Goal: Find contact information: Find contact information

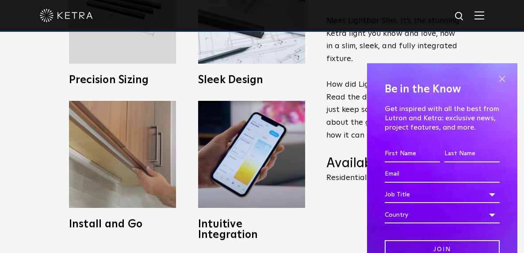
drag, startPoint x: 496, startPoint y: 82, endPoint x: 482, endPoint y: 82, distance: 13.7
click at [496, 82] on span at bounding box center [501, 78] width 13 height 13
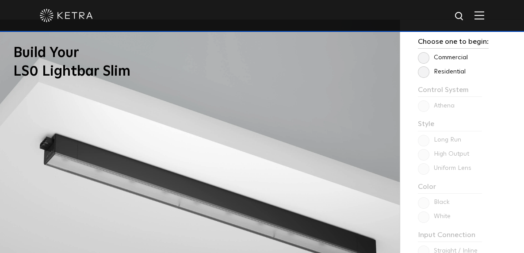
scroll to position [619, 0]
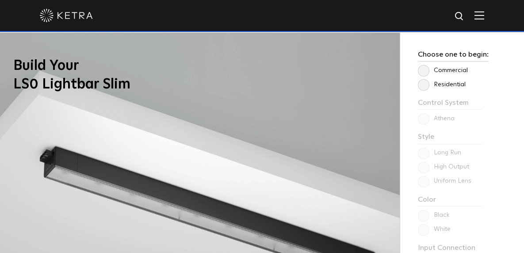
click at [423, 88] on label "Residential" at bounding box center [442, 85] width 48 height 8
click at [0, 0] on input "Residential" at bounding box center [0, 0] width 0 height 0
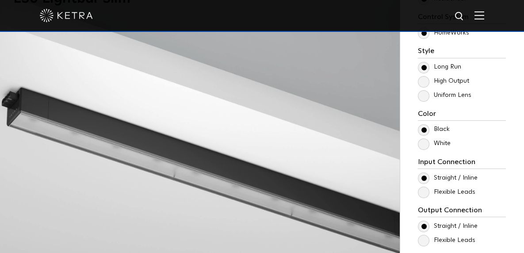
scroll to position [707, 0]
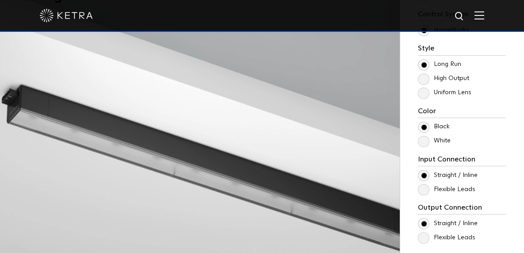
click at [419, 82] on label "High Output" at bounding box center [443, 79] width 51 height 8
click at [0, 0] on input "High Output" at bounding box center [0, 0] width 0 height 0
click at [420, 96] on label "Uniform Lens" at bounding box center [444, 93] width 53 height 8
click at [0, 0] on input "Uniform Lens" at bounding box center [0, 0] width 0 height 0
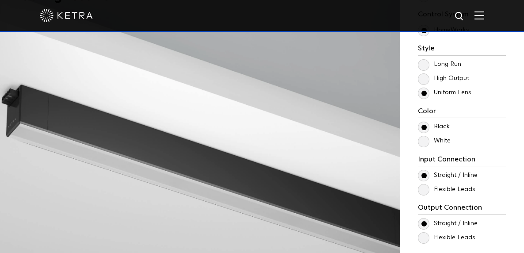
click at [422, 82] on label "High Output" at bounding box center [443, 79] width 51 height 8
click at [0, 0] on input "High Output" at bounding box center [0, 0] width 0 height 0
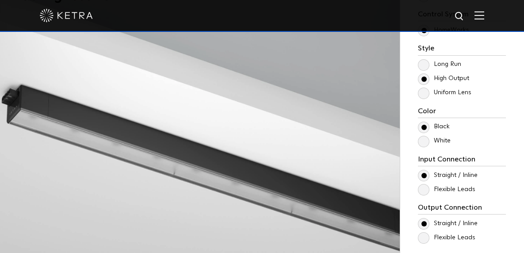
click at [421, 68] on label "Long Run" at bounding box center [439, 65] width 43 height 8
click at [0, 0] on input "Long Run" at bounding box center [0, 0] width 0 height 0
click at [420, 82] on label "High Output" at bounding box center [443, 79] width 51 height 8
click at [0, 0] on input "High Output" at bounding box center [0, 0] width 0 height 0
click at [421, 96] on label "Uniform Lens" at bounding box center [444, 93] width 53 height 8
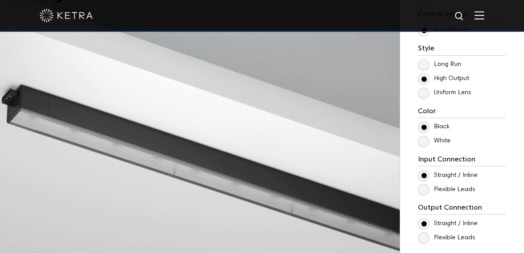
click at [0, 0] on input "Uniform Lens" at bounding box center [0, 0] width 0 height 0
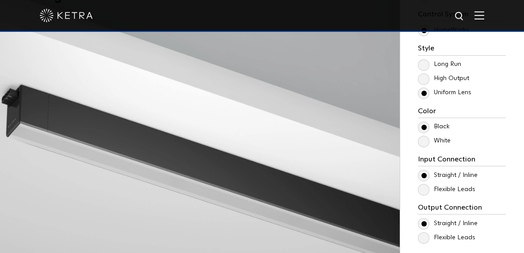
click at [423, 68] on label "Long Run" at bounding box center [439, 65] width 43 height 8
click at [0, 0] on input "Long Run" at bounding box center [0, 0] width 0 height 0
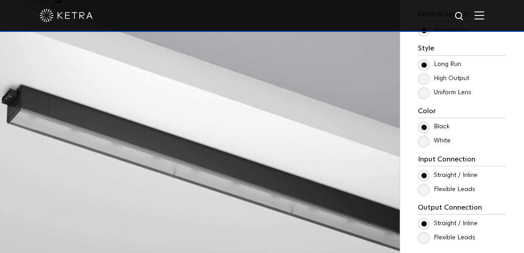
click at [426, 145] on label "White" at bounding box center [434, 141] width 33 height 8
click at [0, 0] on input "White" at bounding box center [0, 0] width 0 height 0
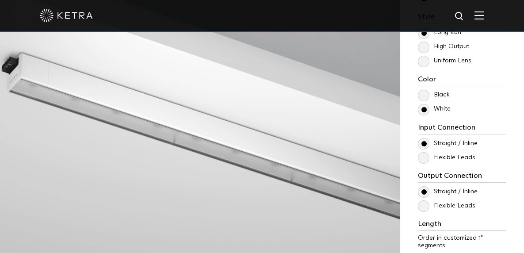
scroll to position [752, 0]
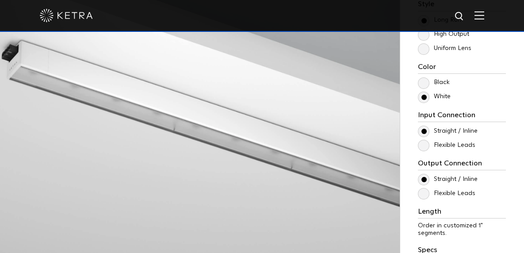
click at [424, 149] on label "Flexible Leads" at bounding box center [446, 145] width 57 height 8
click at [0, 0] on input "Flexible Leads" at bounding box center [0, 0] width 0 height 0
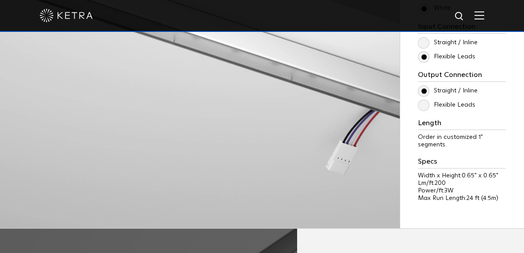
scroll to position [796, 0]
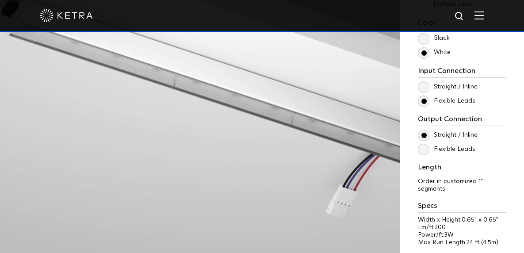
click at [421, 153] on label "Flexible Leads" at bounding box center [446, 149] width 57 height 8
click at [0, 0] on input "Flexible Leads" at bounding box center [0, 0] width 0 height 0
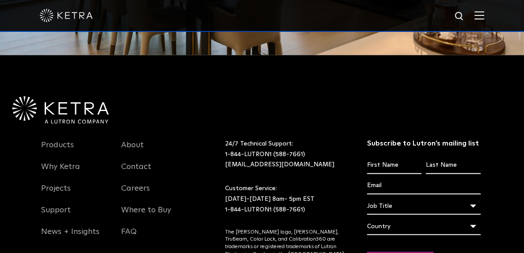
scroll to position [2152, 0]
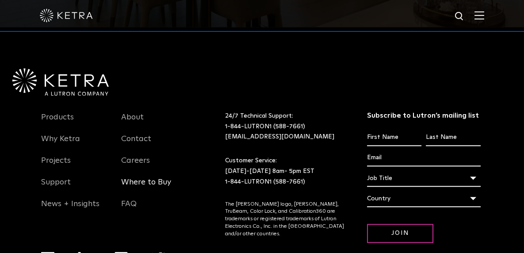
click at [143, 177] on link "Where to Buy" at bounding box center [146, 187] width 50 height 20
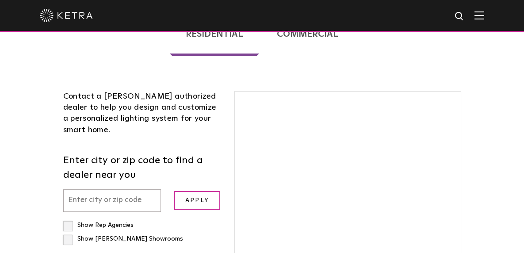
click at [91, 189] on input "text" at bounding box center [112, 200] width 98 height 23
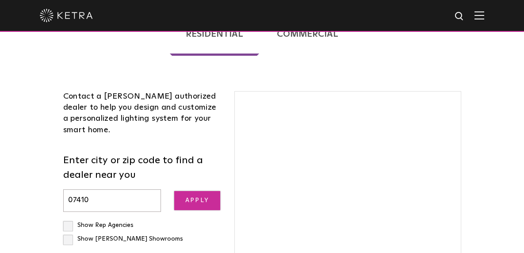
type input "07410"
click at [198, 191] on input "Apply" at bounding box center [197, 200] width 46 height 19
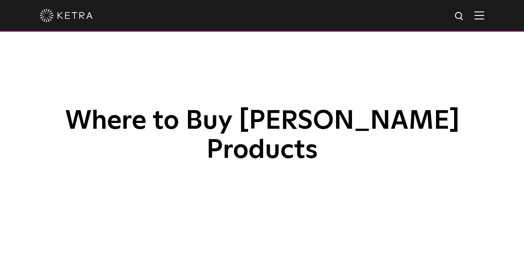
scroll to position [370, 0]
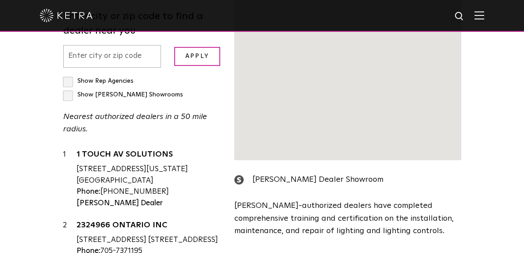
click at [119, 68] on input "text" at bounding box center [112, 56] width 98 height 23
click at [122, 68] on input "text" at bounding box center [112, 56] width 98 height 23
click at [89, 68] on input "text" at bounding box center [112, 56] width 98 height 23
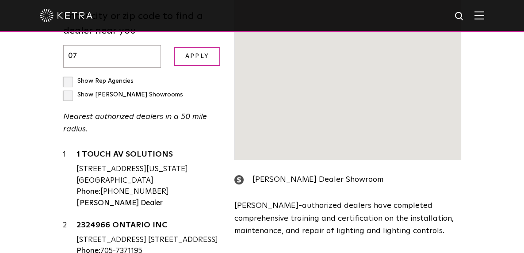
click at [81, 43] on form "Enter city or zip code to find a dealer near you 07 Apply" at bounding box center [142, 38] width 158 height 58
click at [81, 45] on input "07" at bounding box center [112, 56] width 98 height 23
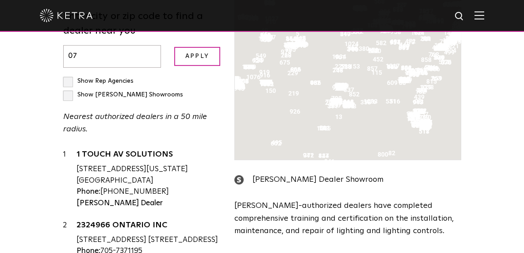
click at [81, 45] on input "07" at bounding box center [112, 56] width 98 height 23
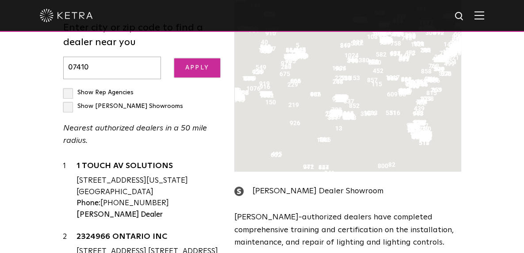
type input "07410"
click at [206, 77] on input "Apply" at bounding box center [197, 67] width 46 height 19
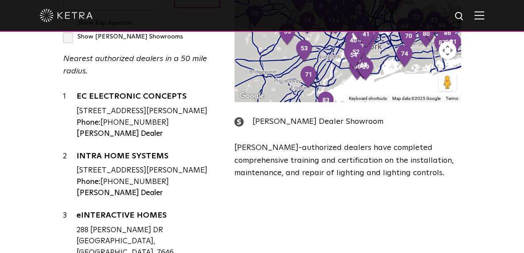
scroll to position [434, 0]
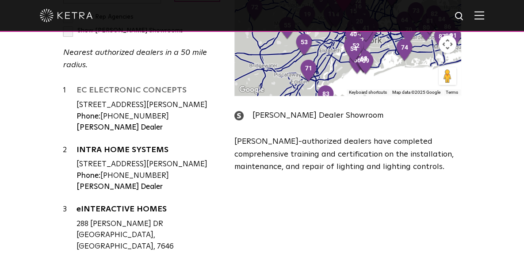
drag, startPoint x: 179, startPoint y: 47, endPoint x: 132, endPoint y: 49, distance: 46.9
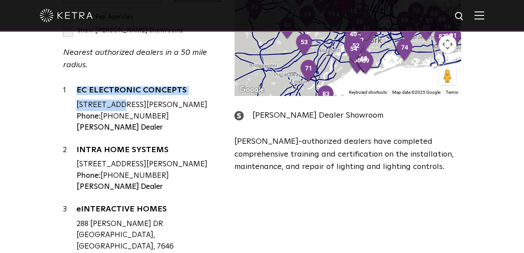
drag, startPoint x: 83, startPoint y: 65, endPoint x: 73, endPoint y: 48, distance: 19.2
click at [73, 85] on div "1 EC ELECTRONIC CONCEPTS [STREET_ADDRESS][PERSON_NAME] Phone: [PHONE_NUMBER] [P…" at bounding box center [142, 109] width 158 height 48
copy div "EC ELECTRONIC CONCEPTS 17"
